Goal: Task Accomplishment & Management: Use online tool/utility

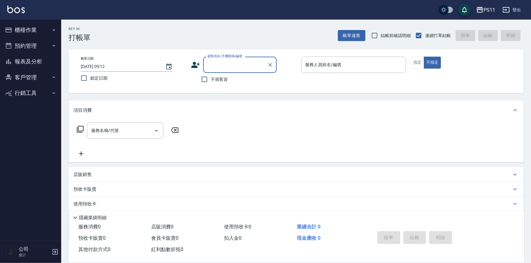
click at [41, 33] on button "櫃檯作業" at bounding box center [30, 30] width 56 height 16
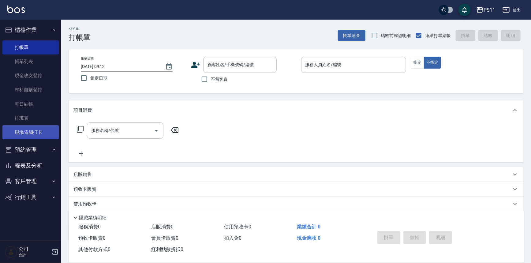
click at [40, 129] on link "現場電腦打卡" at bounding box center [30, 132] width 56 height 14
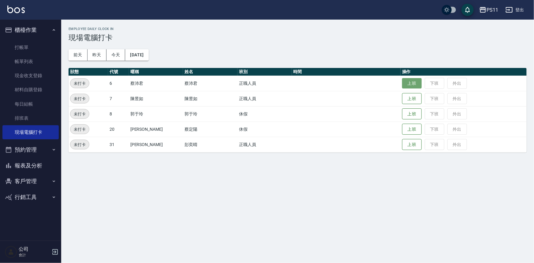
click at [402, 83] on button "上班" at bounding box center [412, 83] width 20 height 11
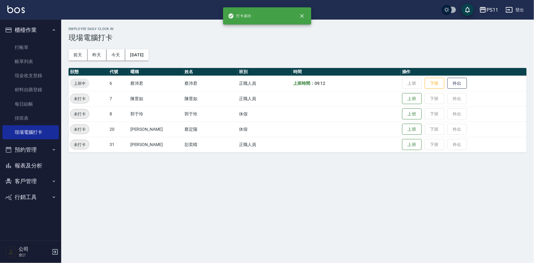
click at [42, 166] on button "報表及分析" at bounding box center [30, 166] width 56 height 16
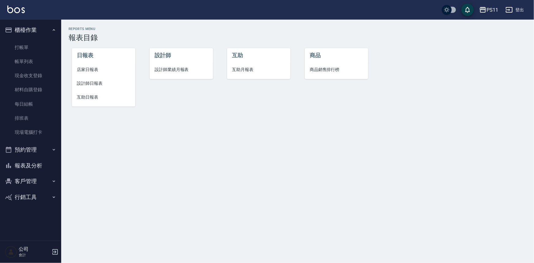
click at [85, 80] on span "設計師日報表" at bounding box center [104, 83] width 54 height 6
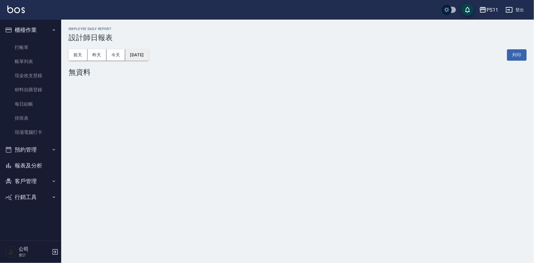
click at [148, 55] on button "[DATE]" at bounding box center [136, 54] width 23 height 11
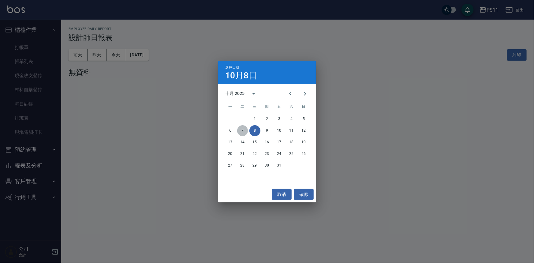
click at [245, 131] on button "7" at bounding box center [242, 130] width 11 height 11
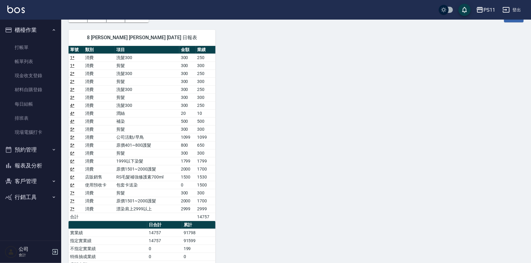
scroll to position [55, 0]
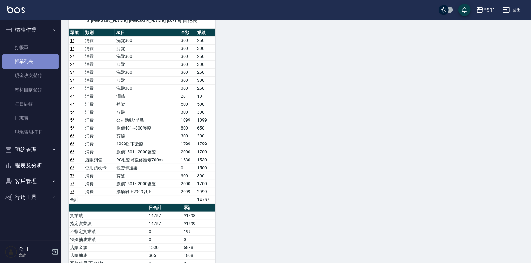
click at [42, 59] on link "帳單列表" at bounding box center [30, 61] width 56 height 14
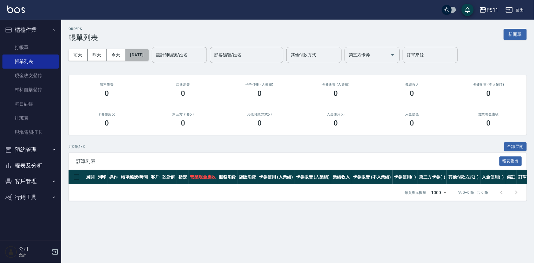
click at [142, 58] on button "[DATE]" at bounding box center [136, 54] width 23 height 11
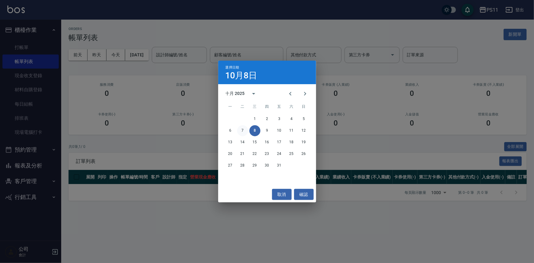
click at [244, 130] on button "7" at bounding box center [242, 130] width 11 height 11
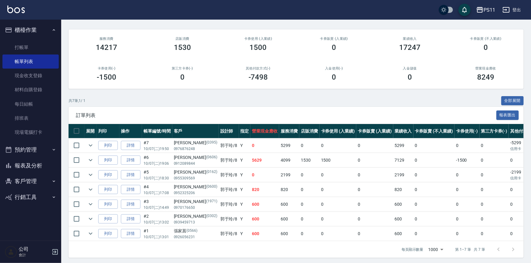
scroll to position [52, 0]
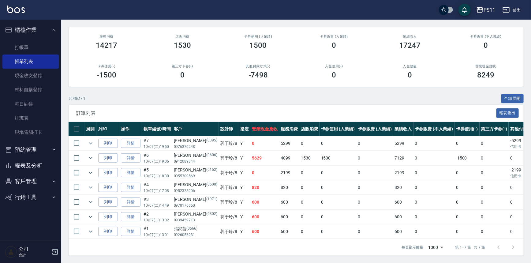
click at [36, 168] on button "報表及分析" at bounding box center [30, 166] width 56 height 16
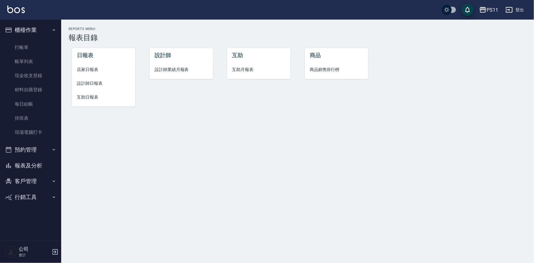
click at [85, 95] on span "互助日報表" at bounding box center [104, 97] width 54 height 6
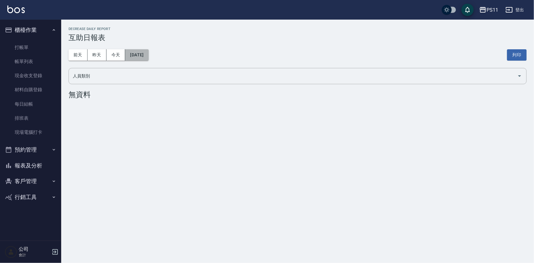
click at [146, 53] on button "[DATE]" at bounding box center [136, 54] width 23 height 11
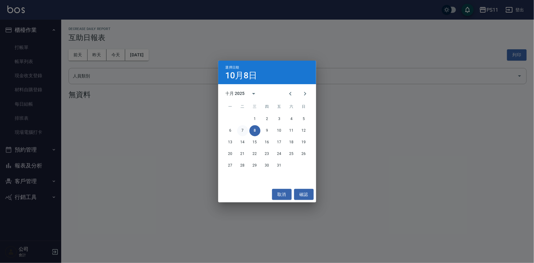
click at [246, 130] on button "7" at bounding box center [242, 130] width 11 height 11
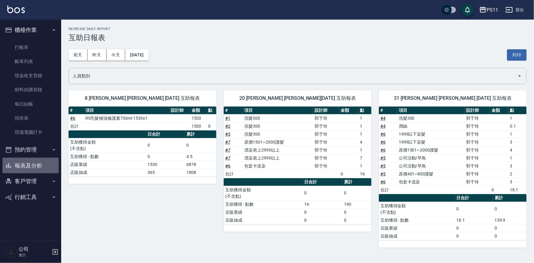
click at [39, 163] on button "報表及分析" at bounding box center [30, 166] width 56 height 16
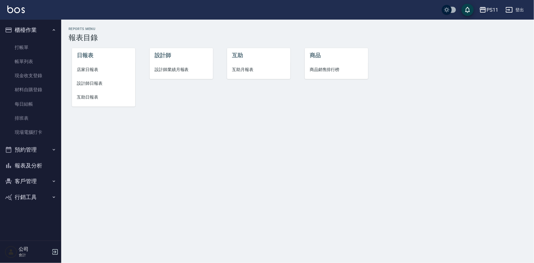
click at [98, 83] on span "設計師日報表" at bounding box center [104, 83] width 54 height 6
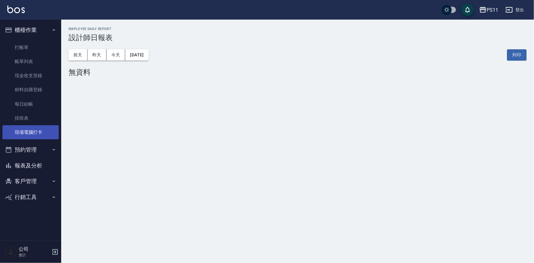
click at [37, 128] on link "現場電腦打卡" at bounding box center [30, 132] width 56 height 14
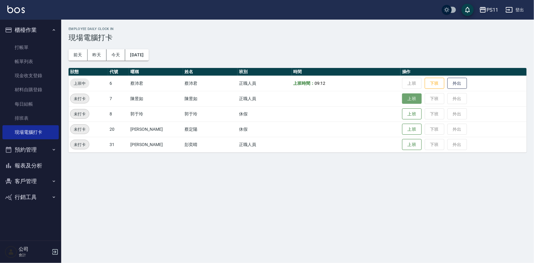
click at [411, 102] on button "上班" at bounding box center [412, 98] width 20 height 11
click at [409, 146] on button "上班" at bounding box center [412, 144] width 20 height 11
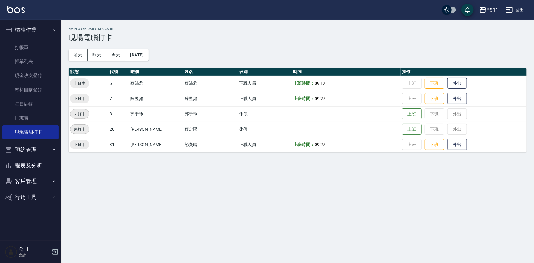
click at [37, 166] on button "報表及分析" at bounding box center [30, 166] width 56 height 16
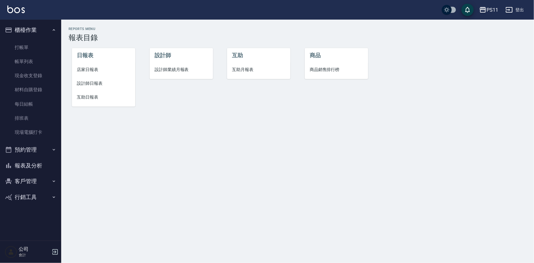
click at [89, 74] on li "店家日報表" at bounding box center [103, 70] width 63 height 14
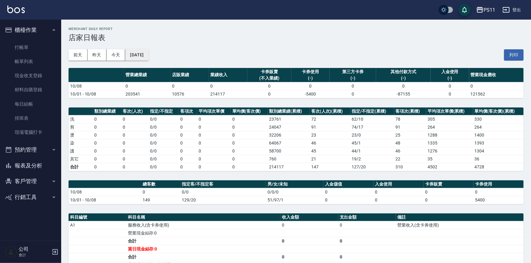
click at [148, 53] on button "[DATE]" at bounding box center [136, 54] width 23 height 11
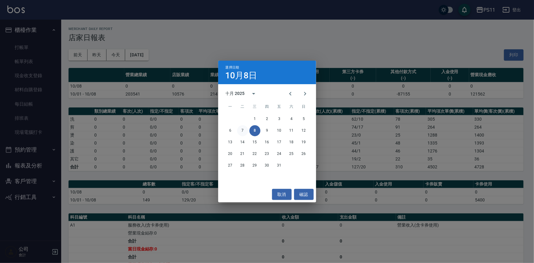
click at [243, 128] on button "7" at bounding box center [242, 130] width 11 height 11
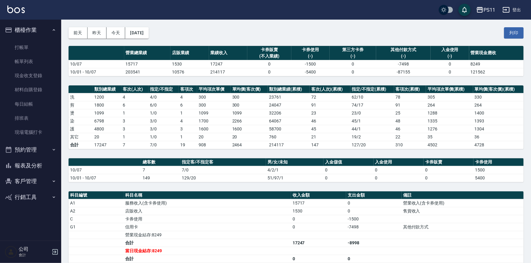
scroll to position [55, 0]
